Goal: Find contact information: Find contact information

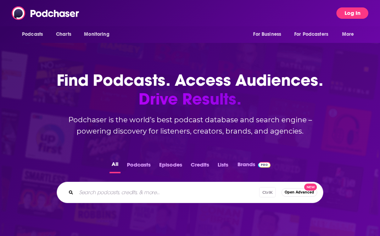
click at [352, 9] on button "Log In" at bounding box center [352, 12] width 32 height 11
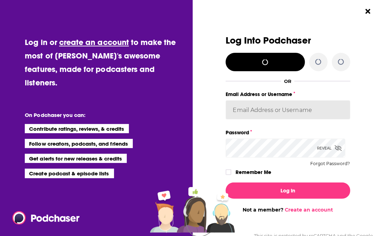
type input "[PERSON_NAME].[PERSON_NAME]"
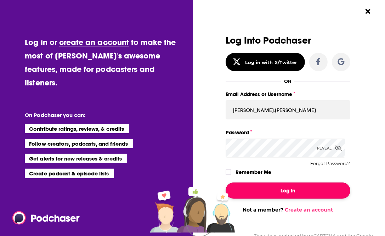
click at [282, 190] on button "Log In" at bounding box center [288, 190] width 125 height 16
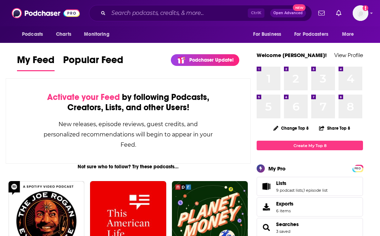
scroll to position [206, 0]
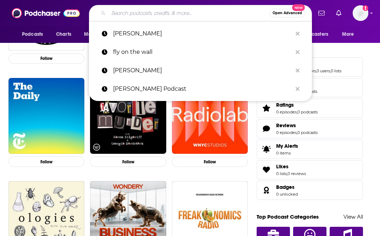
click at [154, 11] on input "Search podcasts, credits, & more..." at bounding box center [188, 12] width 161 height 11
paste input "The Paris Review"
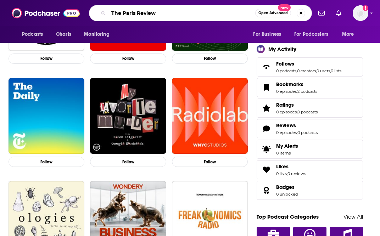
type input "The Paris Review"
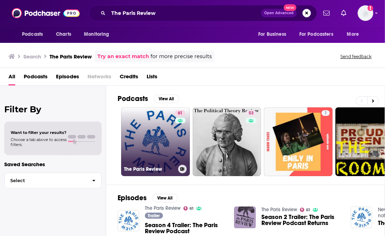
click at [175, 145] on div "61" at bounding box center [181, 137] width 12 height 55
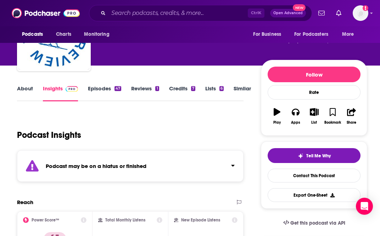
scroll to position [46, 0]
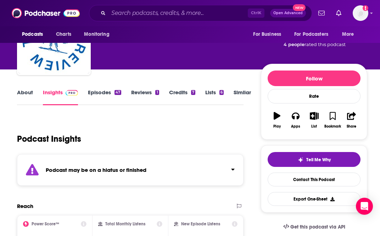
click at [24, 89] on link "About" at bounding box center [25, 97] width 16 height 16
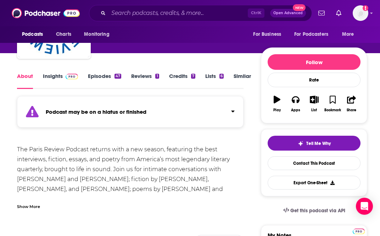
scroll to position [60, 0]
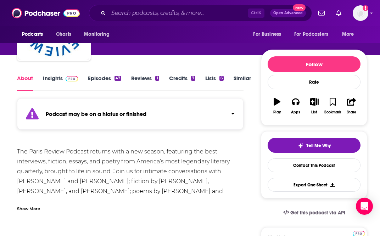
click at [52, 75] on link "Insights" at bounding box center [60, 83] width 35 height 16
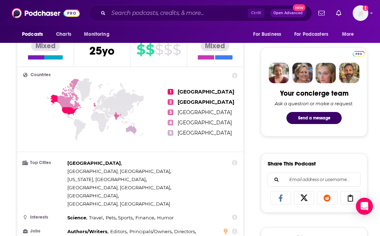
scroll to position [429, 0]
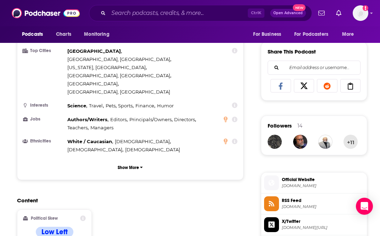
click at [324, 185] on span "[DOMAIN_NAME]" at bounding box center [323, 185] width 82 height 5
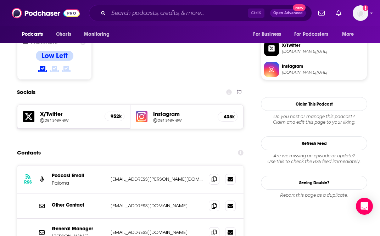
scroll to position [599, 0]
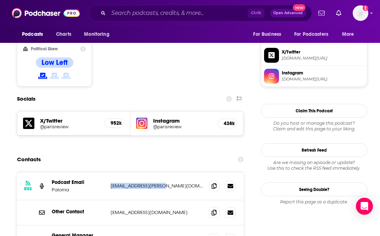
drag, startPoint x: 105, startPoint y: 145, endPoint x: 168, endPoint y: 143, distance: 63.5
click at [0, 0] on div "Podcast Email Paloma [EMAIL_ADDRESS][PERSON_NAME][DOMAIN_NAME] [DOMAIN_NAME][EM…" at bounding box center [0, 0] width 0 height 0
copy div "[EMAIL_ADDRESS][PERSON_NAME][DOMAIN_NAME]"
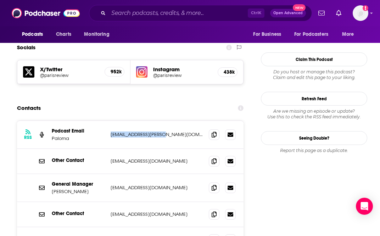
scroll to position [650, 0]
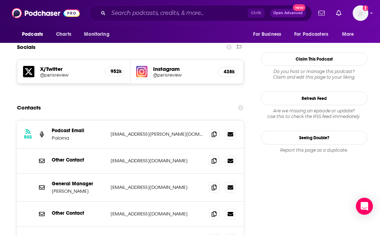
click at [211, 182] on span at bounding box center [214, 187] width 11 height 11
click at [209, 155] on span at bounding box center [214, 160] width 11 height 11
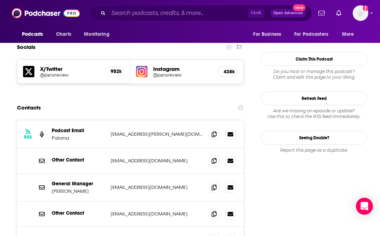
drag, startPoint x: 83, startPoint y: 151, endPoint x: 49, endPoint y: 150, distance: 34.0
click at [49, 174] on div "General Manager [PERSON_NAME] [EMAIL_ADDRESS][DOMAIN_NAME] [EMAIL_ADDRESS][DOMA…" at bounding box center [130, 188] width 226 height 28
copy p "[PERSON_NAME]"
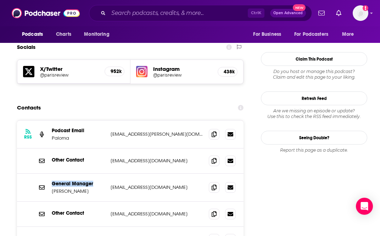
drag, startPoint x: 92, startPoint y: 141, endPoint x: 50, endPoint y: 145, distance: 42.3
click at [50, 174] on div "General Manager [PERSON_NAME] [EMAIL_ADDRESS][DOMAIN_NAME] [EMAIL_ADDRESS][DOMA…" at bounding box center [130, 188] width 226 height 28
copy p "General Manager"
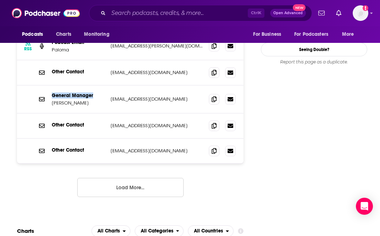
scroll to position [701, 0]
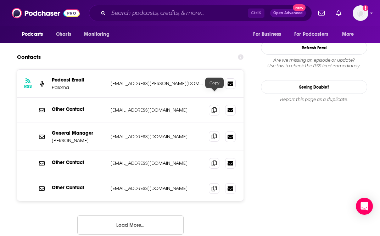
click at [213, 134] on icon at bounding box center [214, 137] width 5 height 6
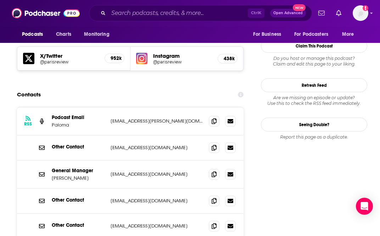
scroll to position [663, 0]
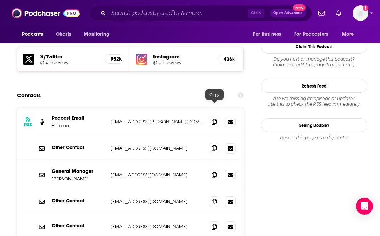
click at [214, 143] on span at bounding box center [214, 148] width 11 height 11
